Goal: Task Accomplishment & Management: Manage account settings

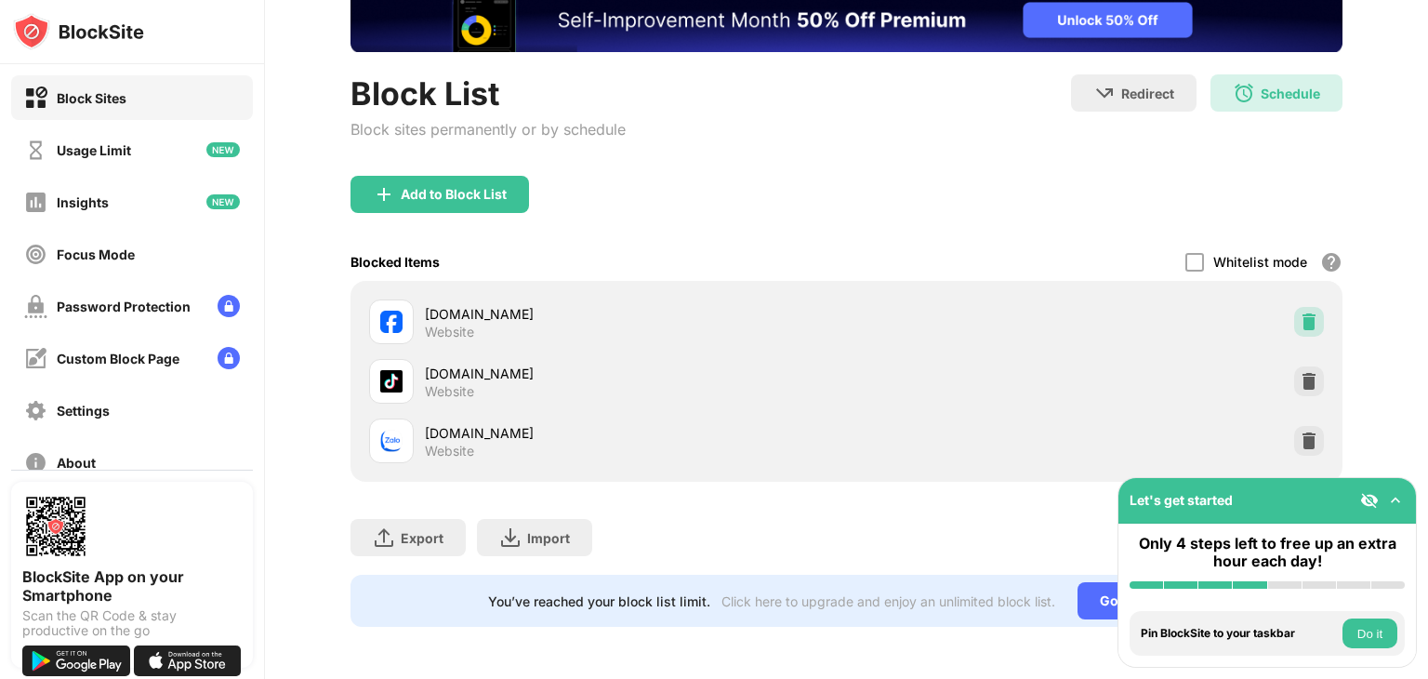
click at [1302, 312] on img at bounding box center [1309, 321] width 19 height 19
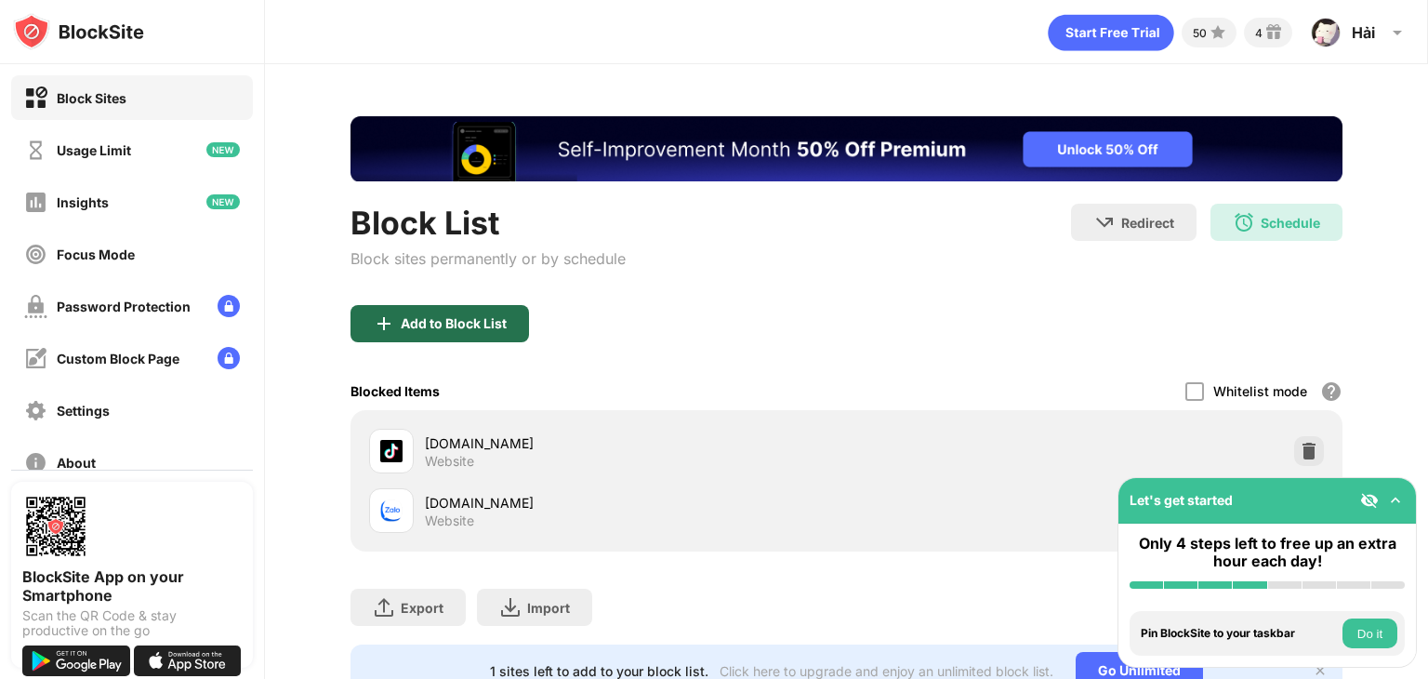
click at [454, 332] on div "Add to Block List" at bounding box center [439, 323] width 178 height 37
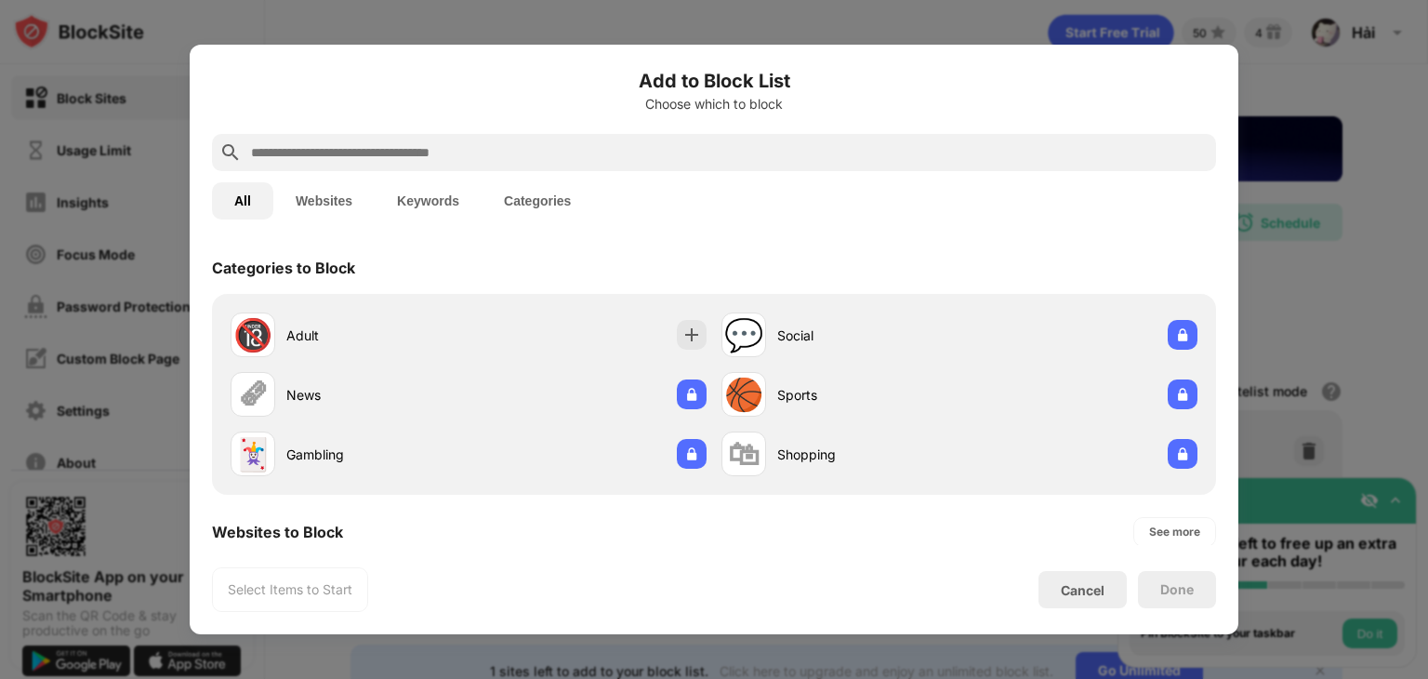
click at [469, 144] on input "text" at bounding box center [728, 152] width 959 height 22
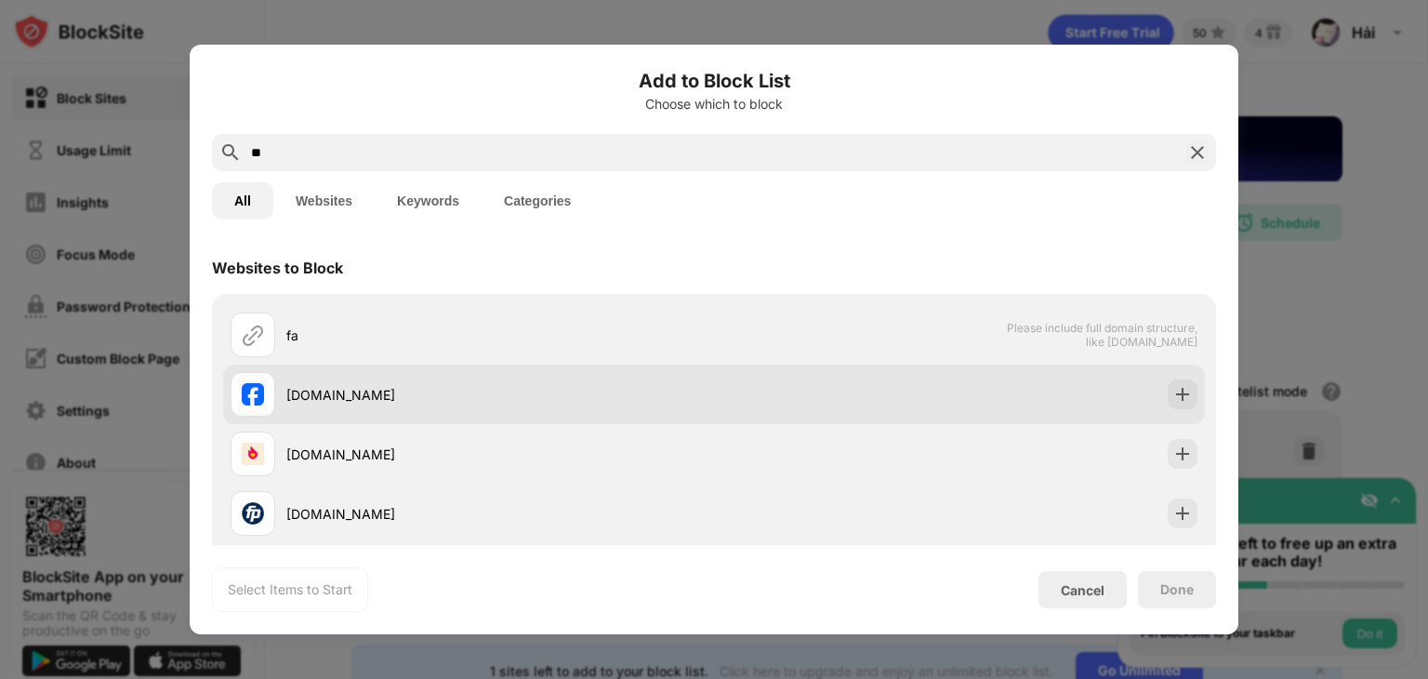
type input "**"
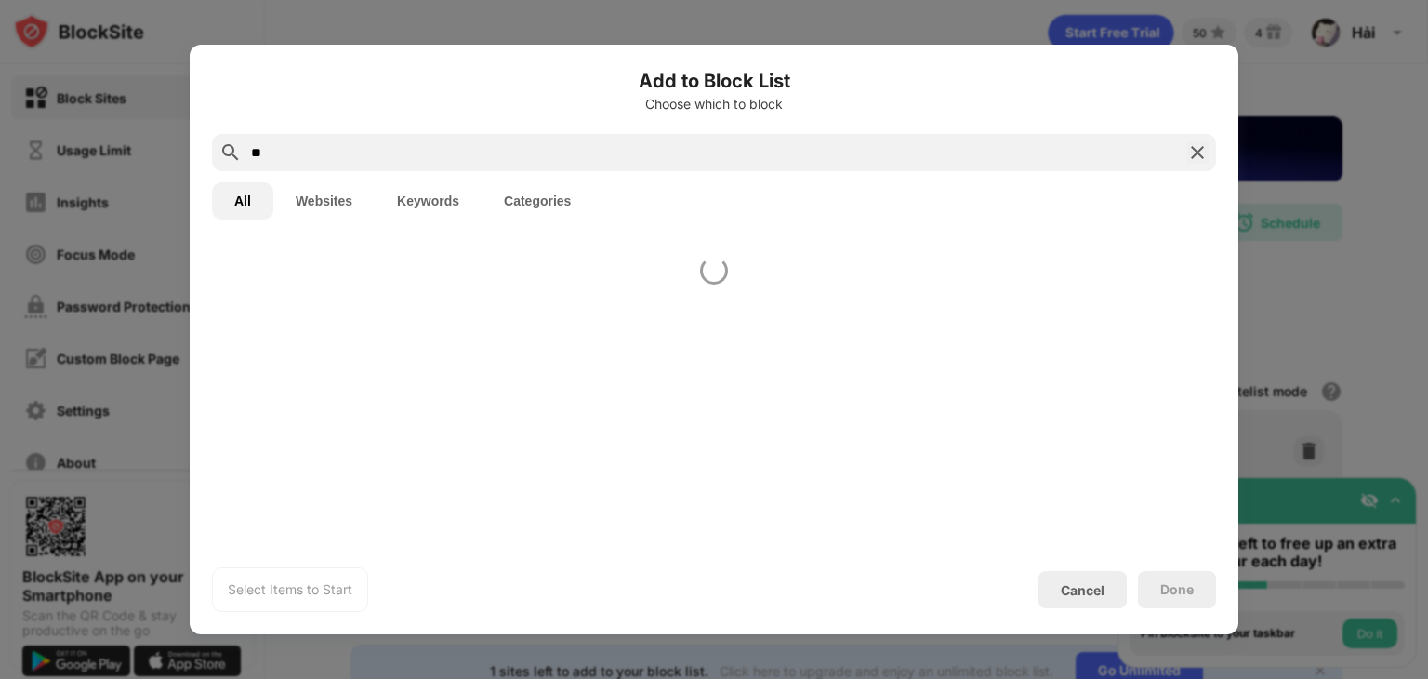
click at [1163, 396] on div at bounding box center [714, 393] width 1049 height 303
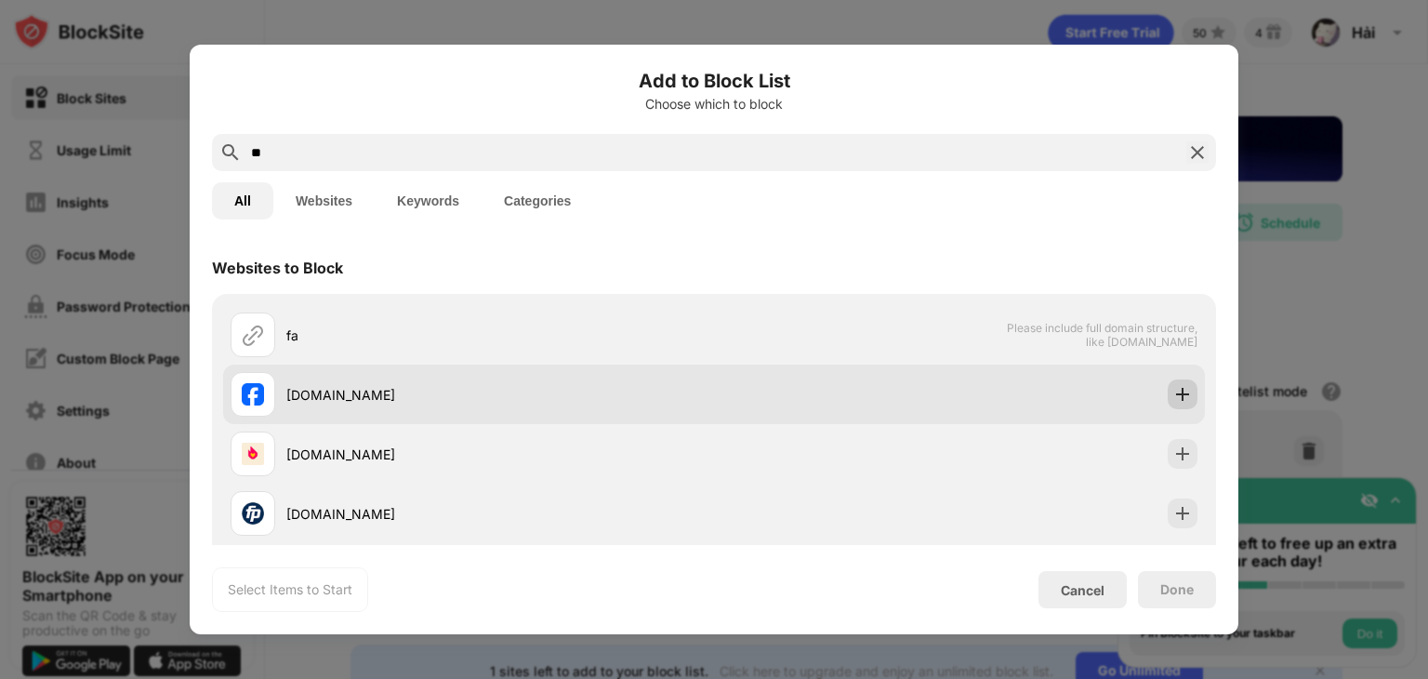
click at [1173, 391] on img at bounding box center [1182, 394] width 19 height 19
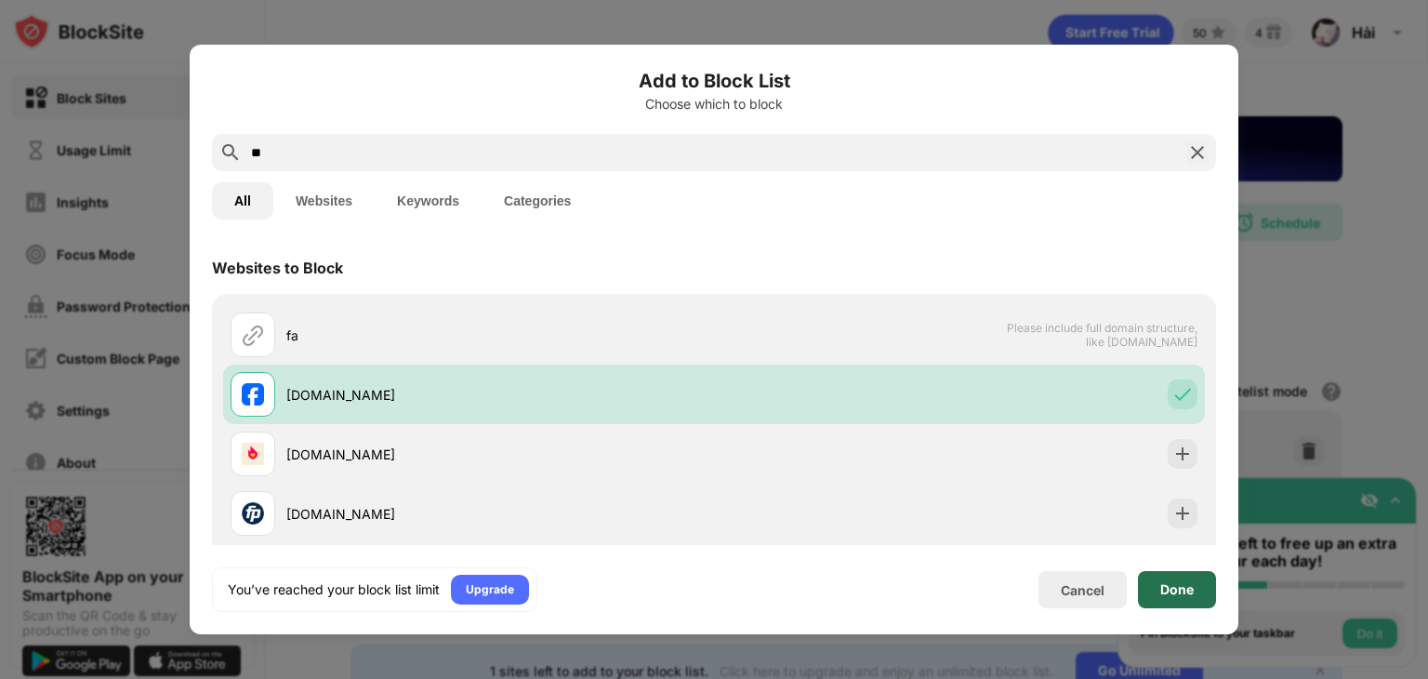
click at [1163, 604] on div "Done" at bounding box center [1177, 589] width 78 height 37
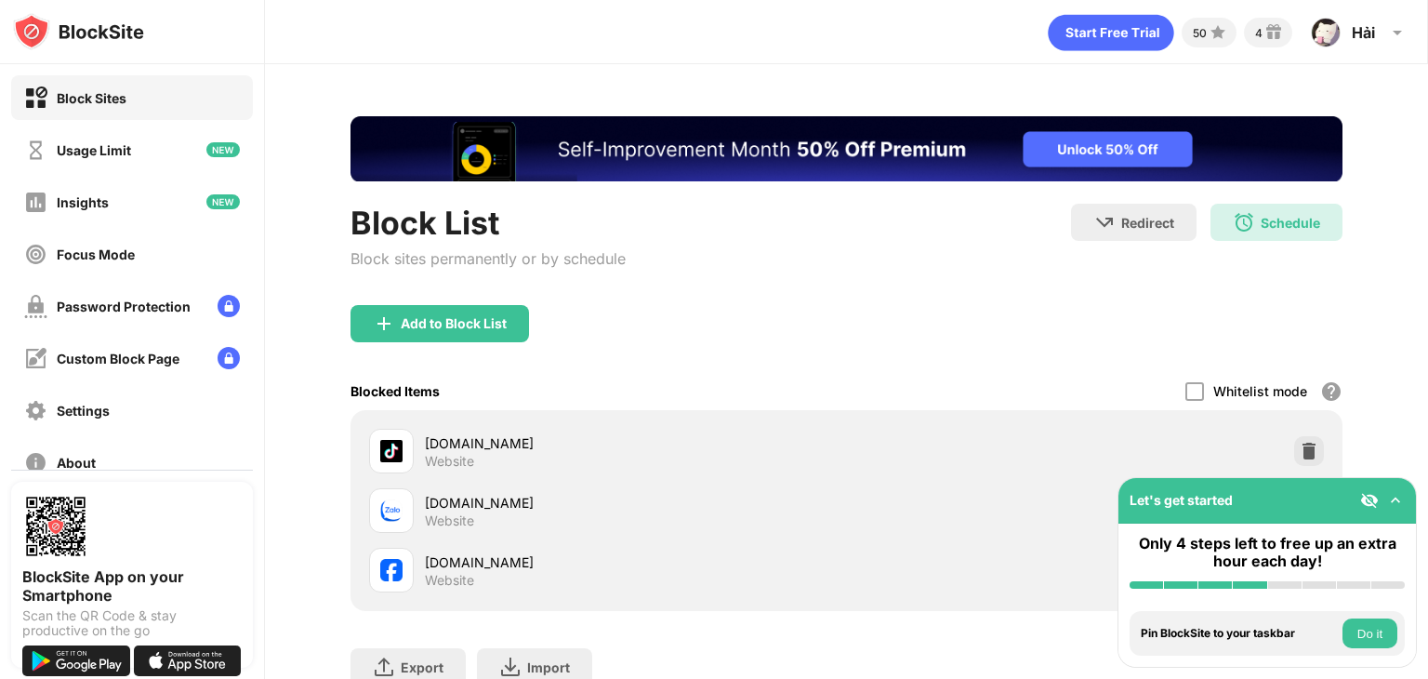
scroll to position [142, 0]
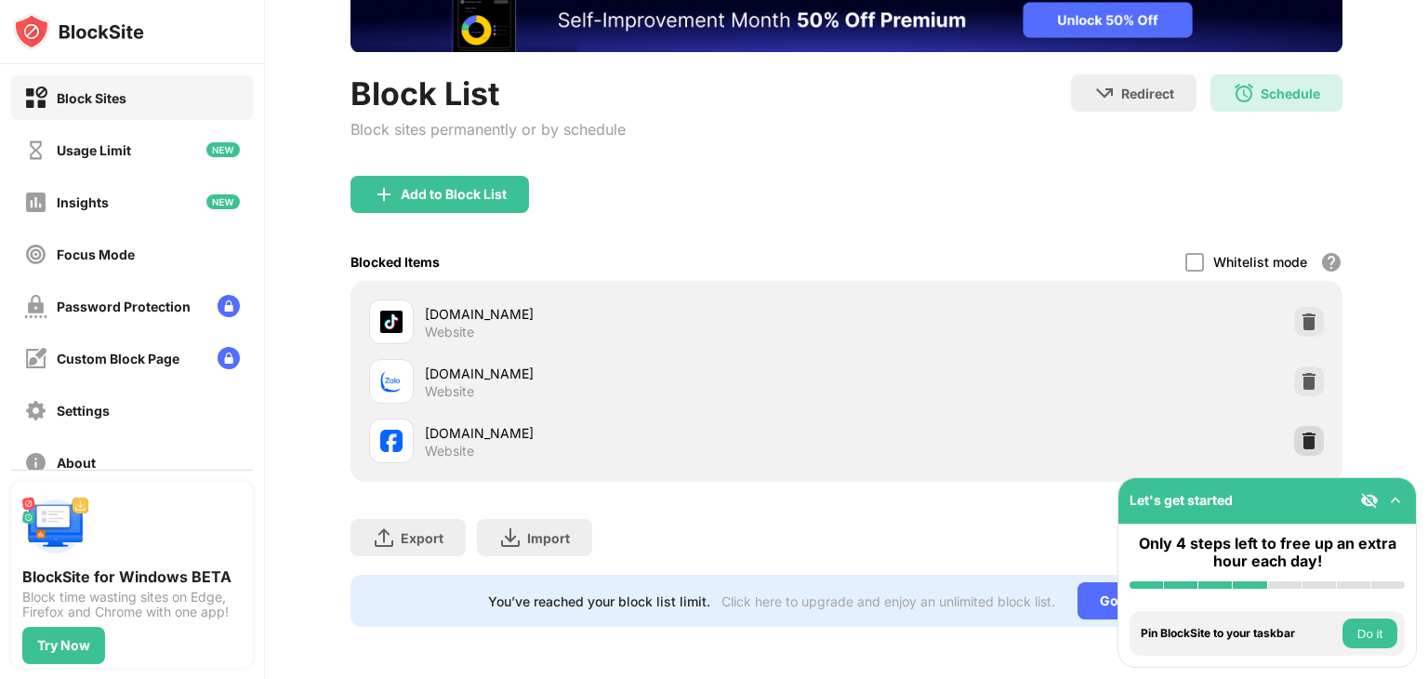
click at [1300, 431] on img at bounding box center [1309, 440] width 19 height 19
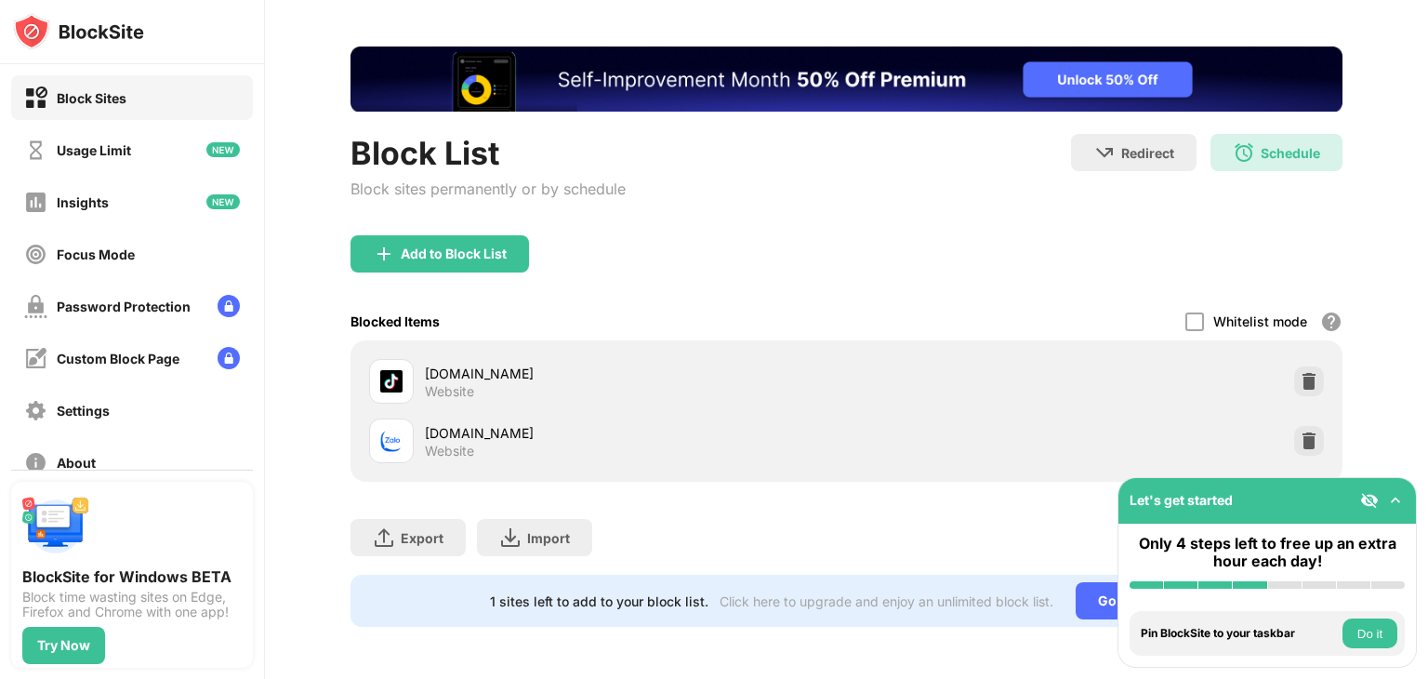
scroll to position [83, 0]
click at [1409, 451] on div "Block List Block sites permanently or by schedule Redirect Choose a site to be …" at bounding box center [846, 336] width 1163 height 684
click at [457, 246] on div "Add to Block List" at bounding box center [454, 253] width 106 height 15
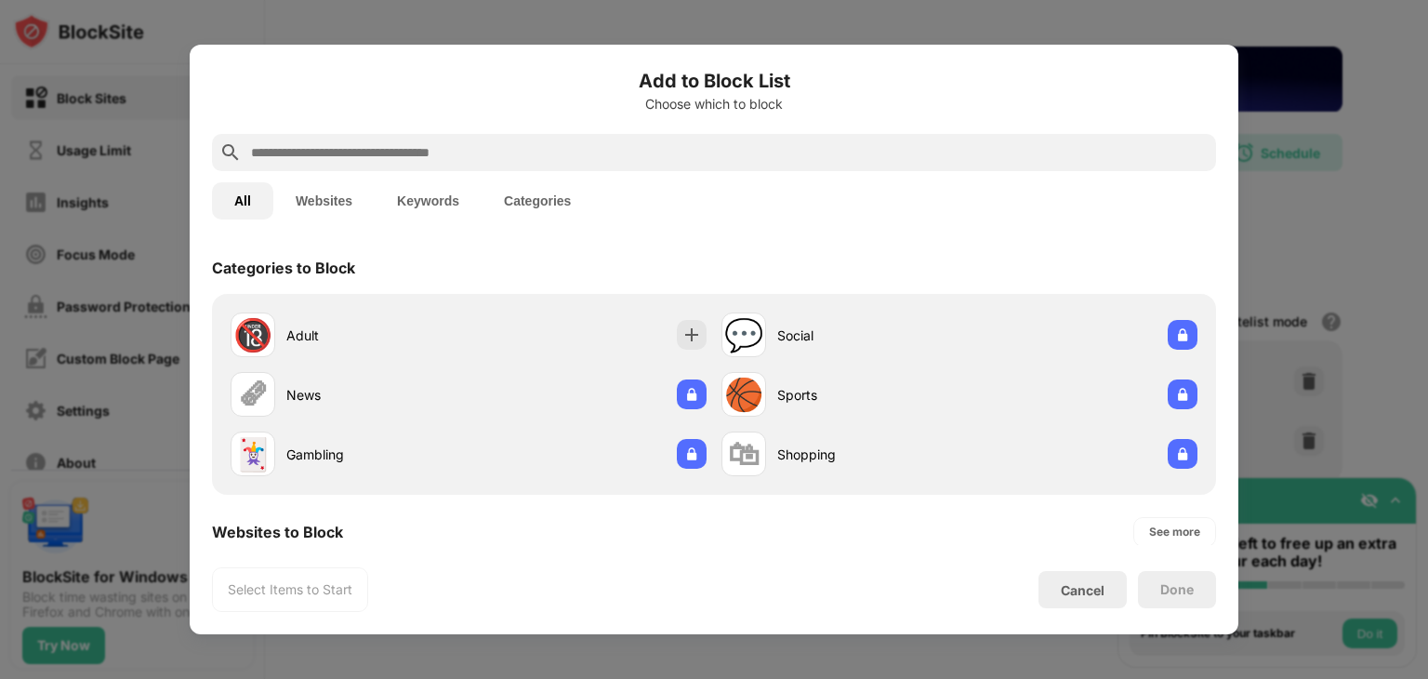
click at [483, 157] on input "text" at bounding box center [728, 152] width 959 height 22
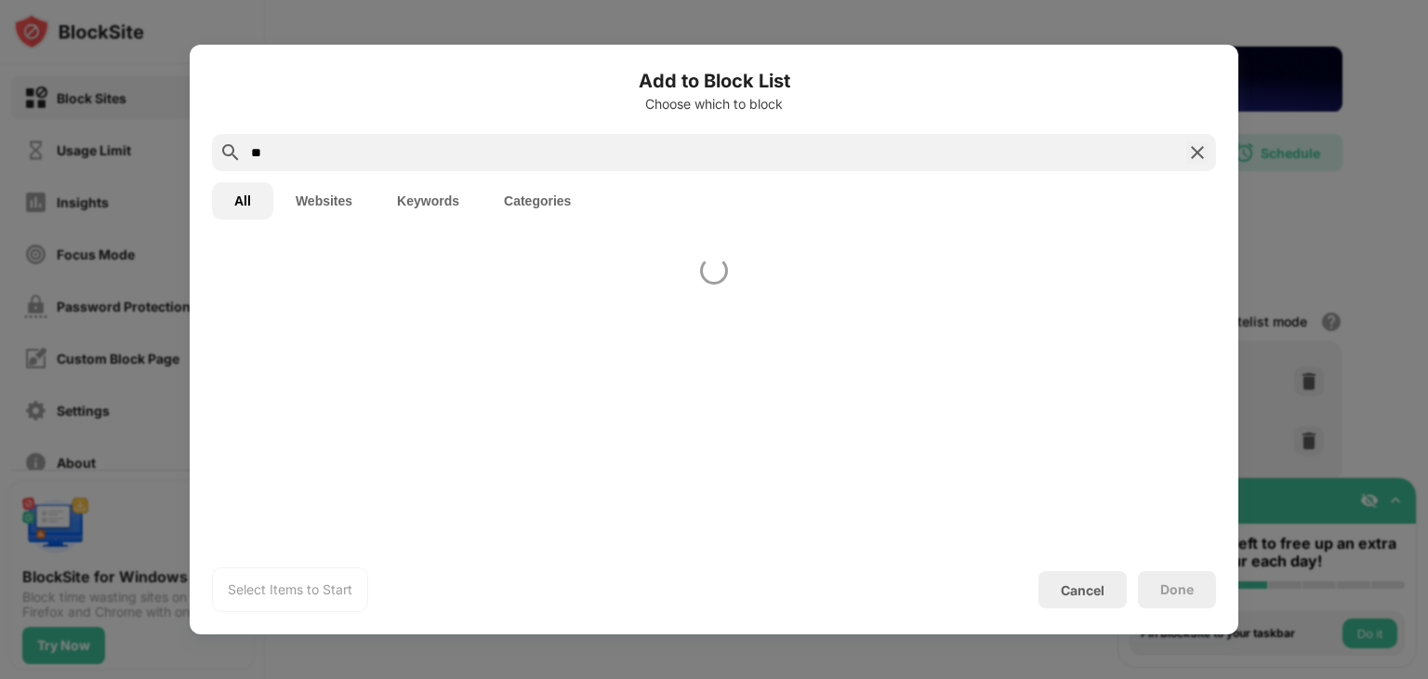
type input "*"
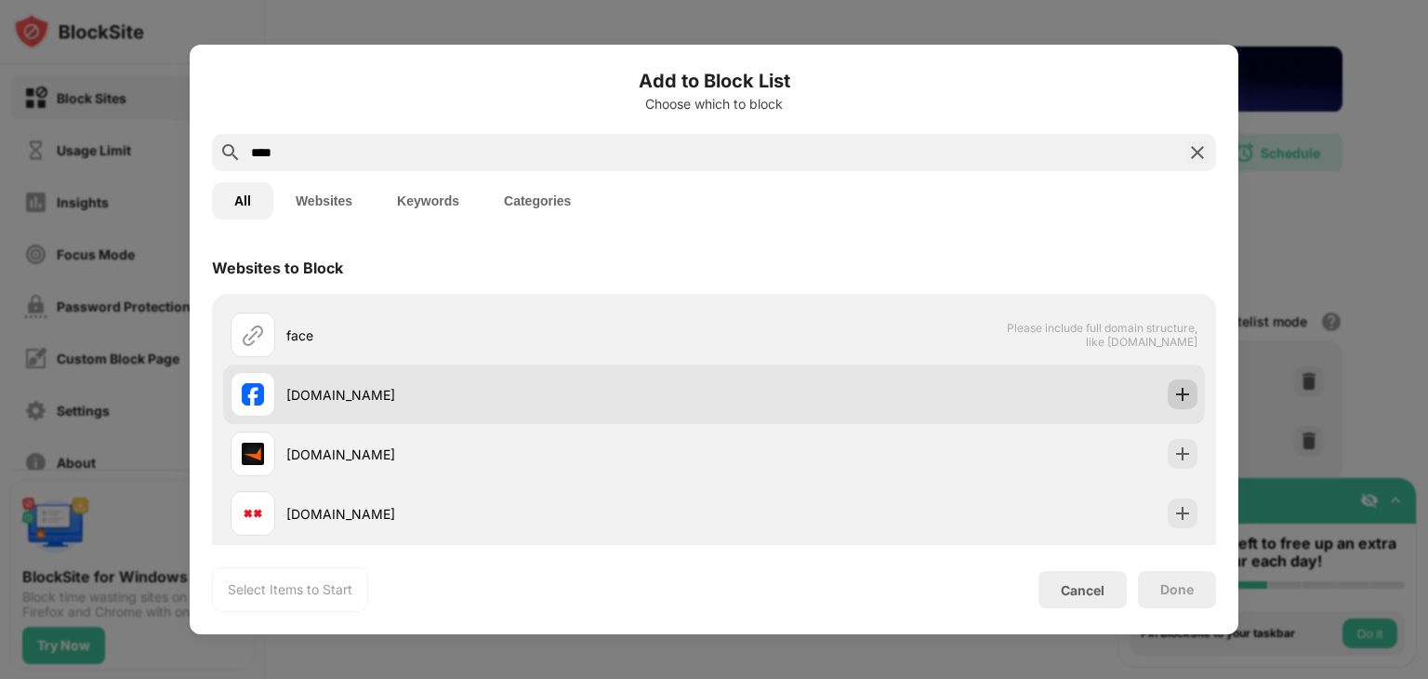
type input "****"
click at [1165, 384] on div "Websites to Block face Please include full domain structure, like domain.com fa…" at bounding box center [714, 393] width 1049 height 303
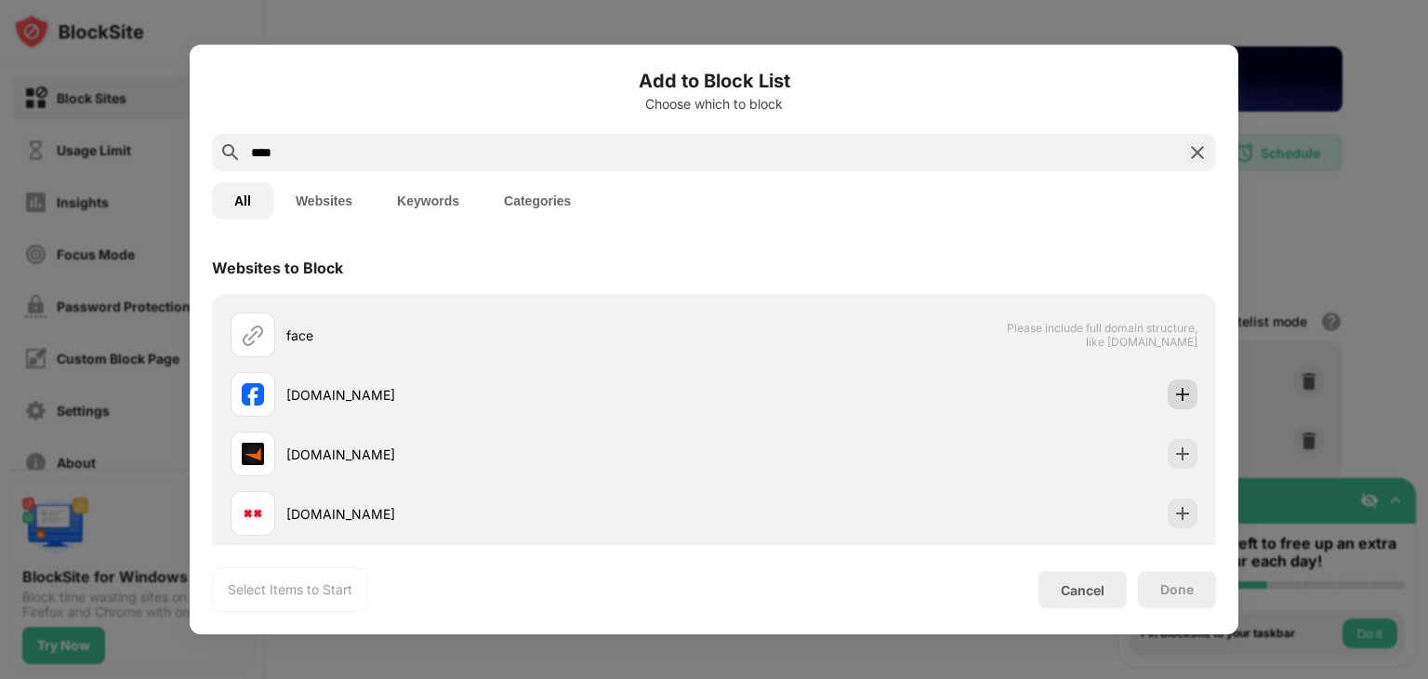
click at [1173, 397] on img at bounding box center [1182, 394] width 19 height 19
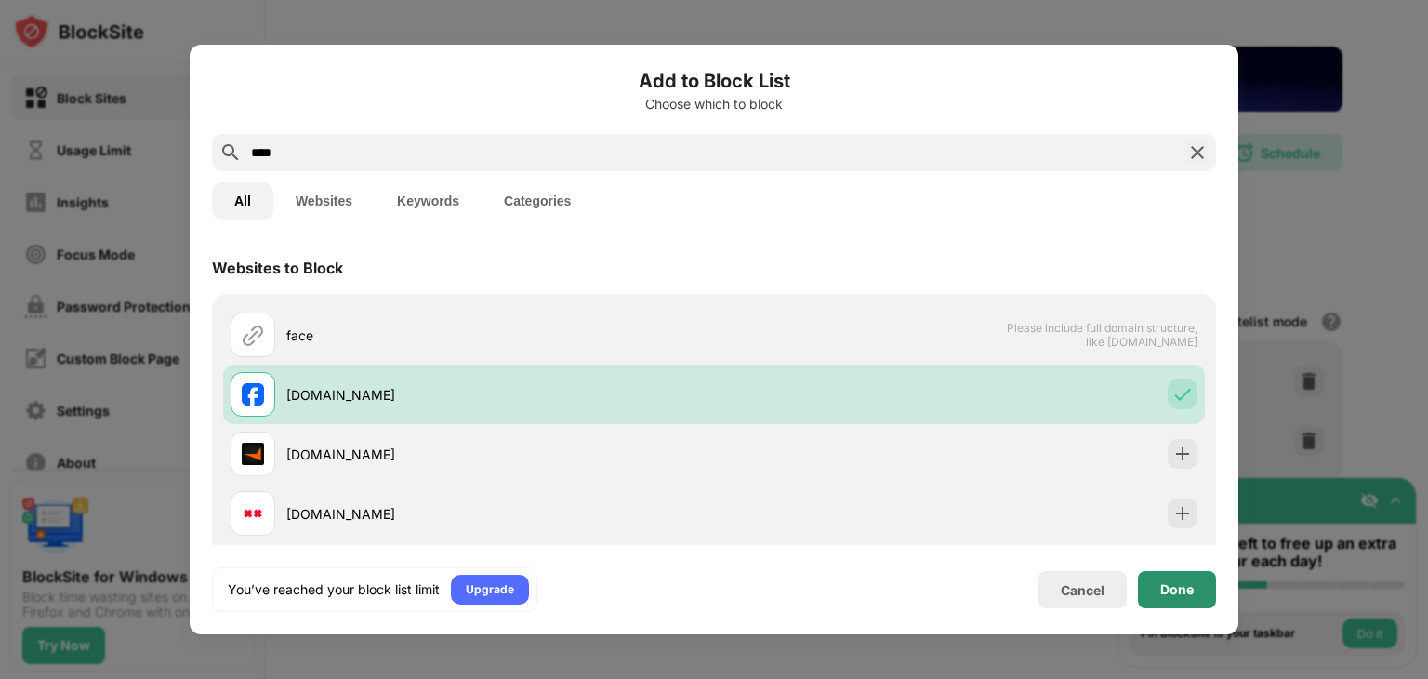
click at [1179, 593] on div "Done" at bounding box center [1176, 589] width 33 height 15
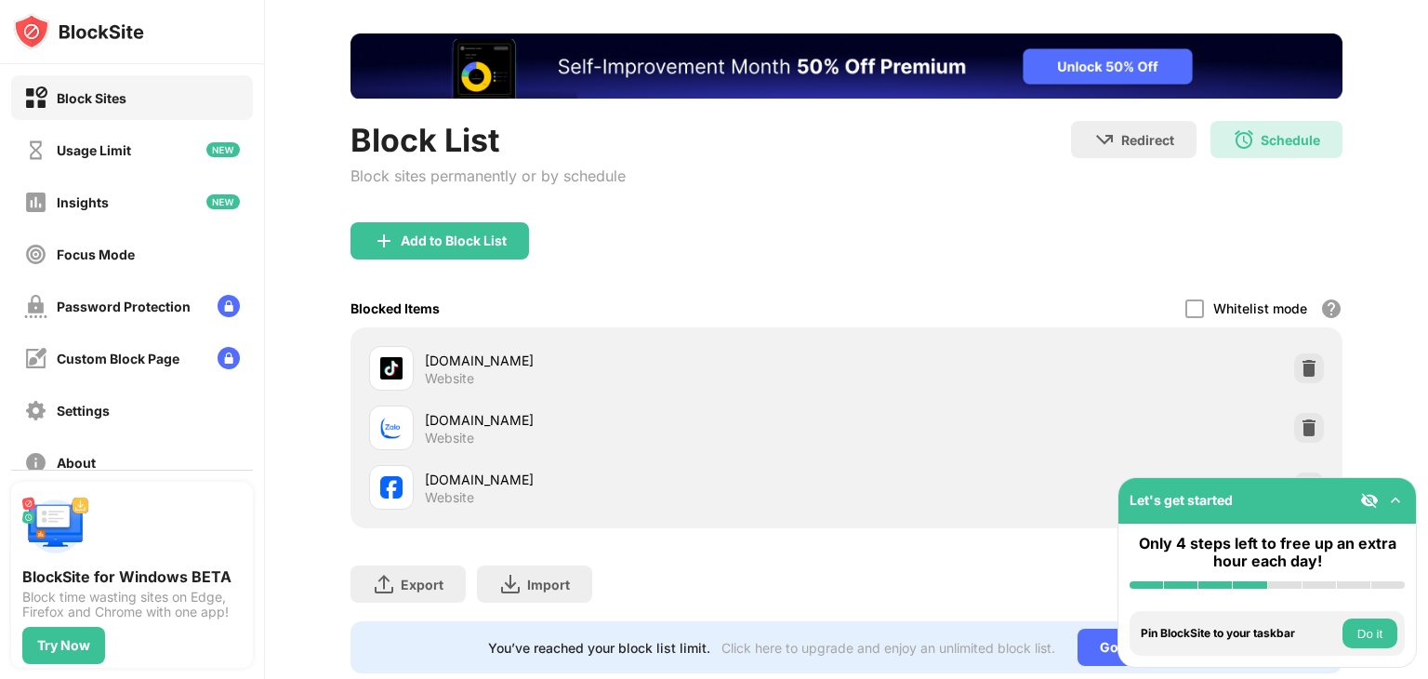
scroll to position [142, 0]
